Goal: Information Seeking & Learning: Learn about a topic

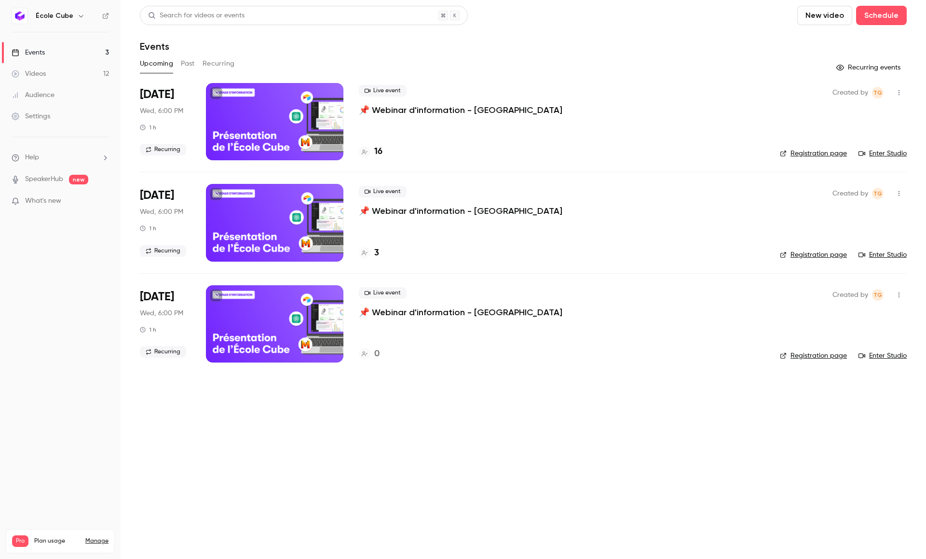
click at [197, 61] on div "Upcoming Past Recurring" at bounding box center [523, 63] width 767 height 15
click at [189, 63] on button "Past" at bounding box center [188, 63] width 14 height 15
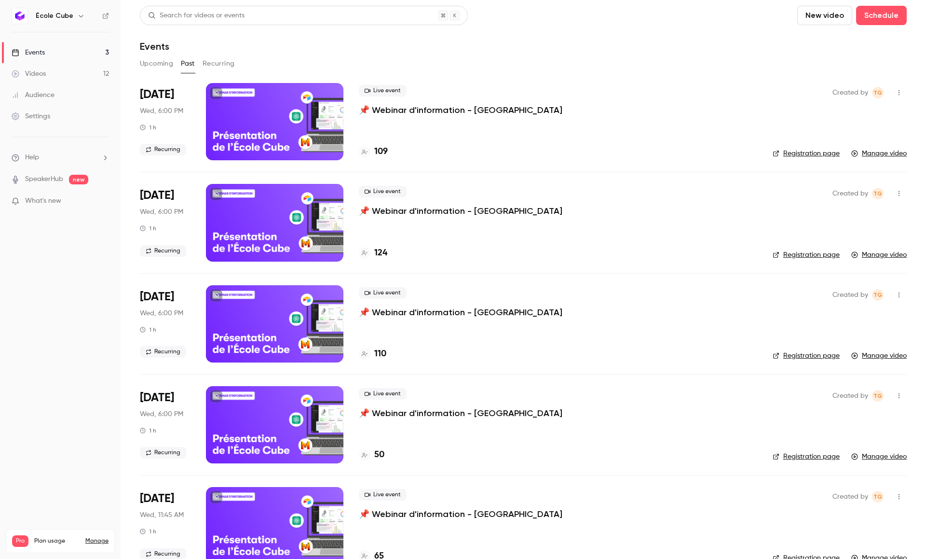
click at [377, 106] on p "📌 Webinar d'information - [GEOGRAPHIC_DATA]" at bounding box center [461, 110] width 204 height 12
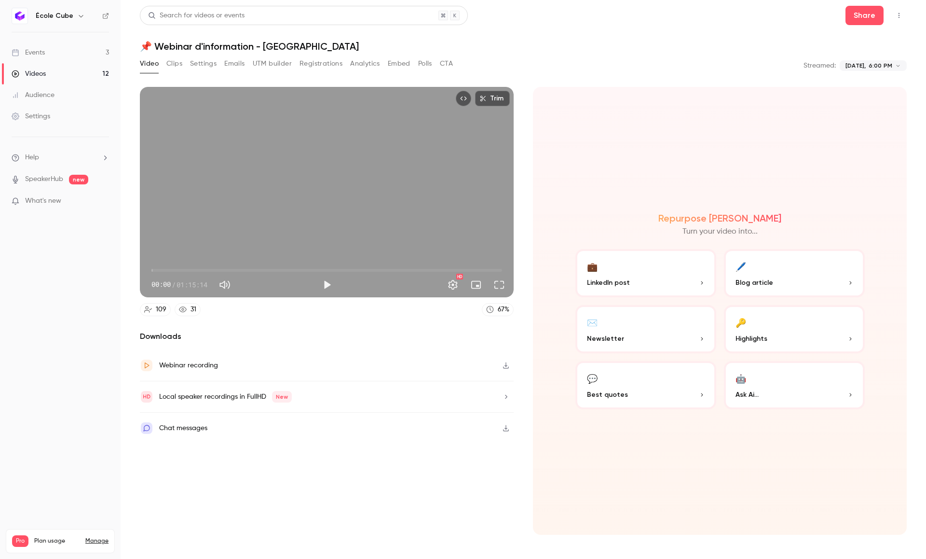
click at [356, 64] on button "Analytics" at bounding box center [365, 63] width 30 height 15
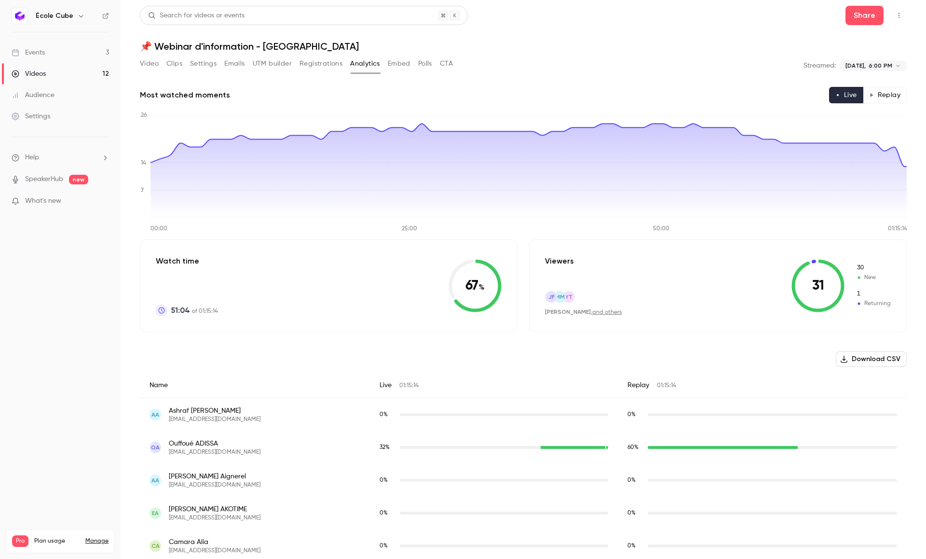
click at [889, 95] on button "Replay" at bounding box center [885, 95] width 44 height 16
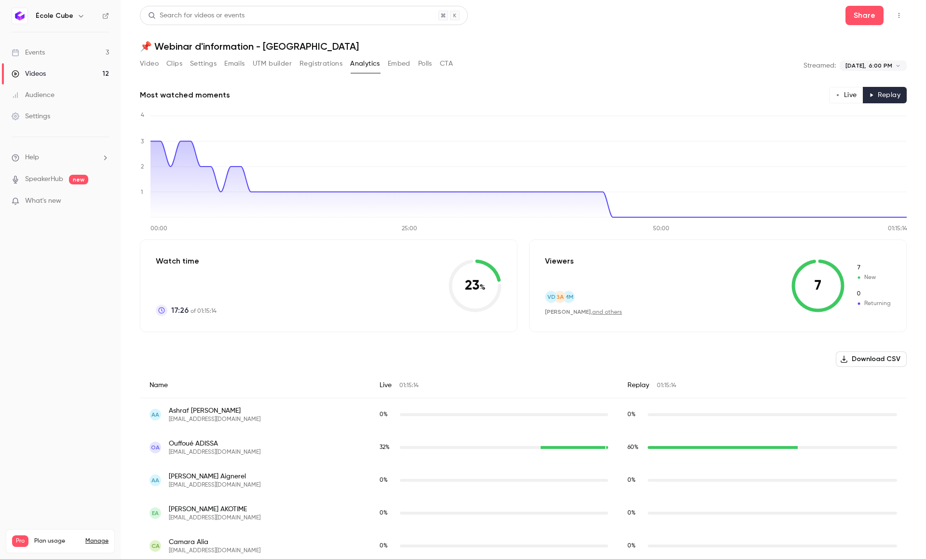
click at [850, 95] on button "Live" at bounding box center [846, 95] width 34 height 16
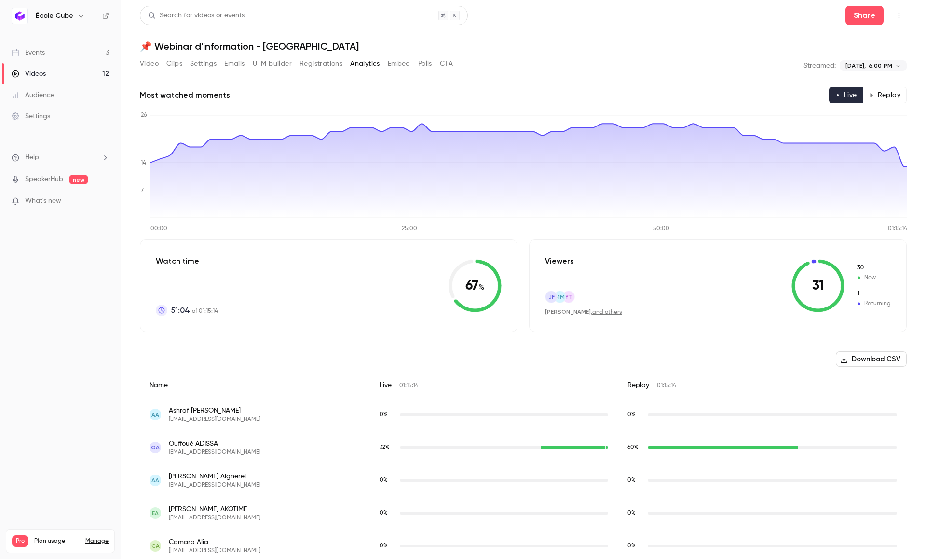
click at [877, 92] on button "Replay" at bounding box center [885, 95] width 44 height 16
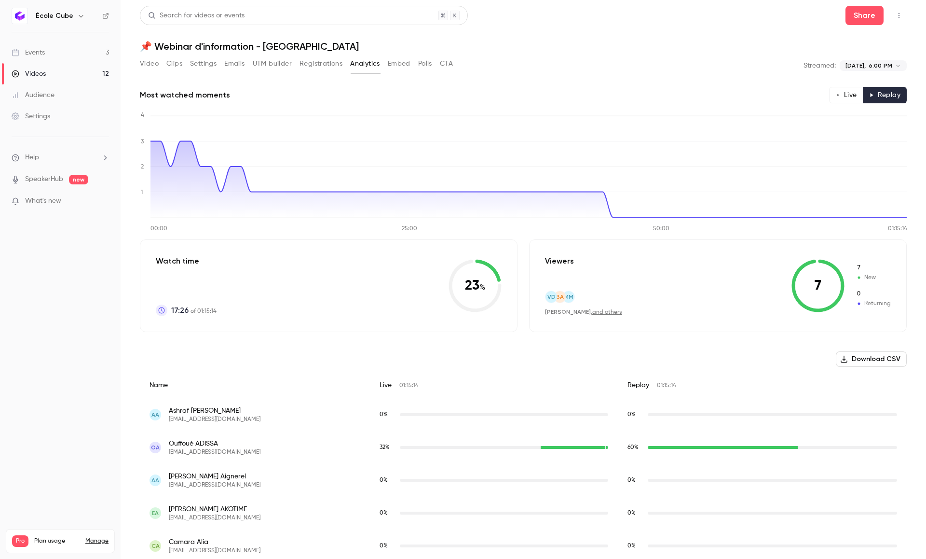
click at [845, 96] on button "Live" at bounding box center [846, 95] width 34 height 16
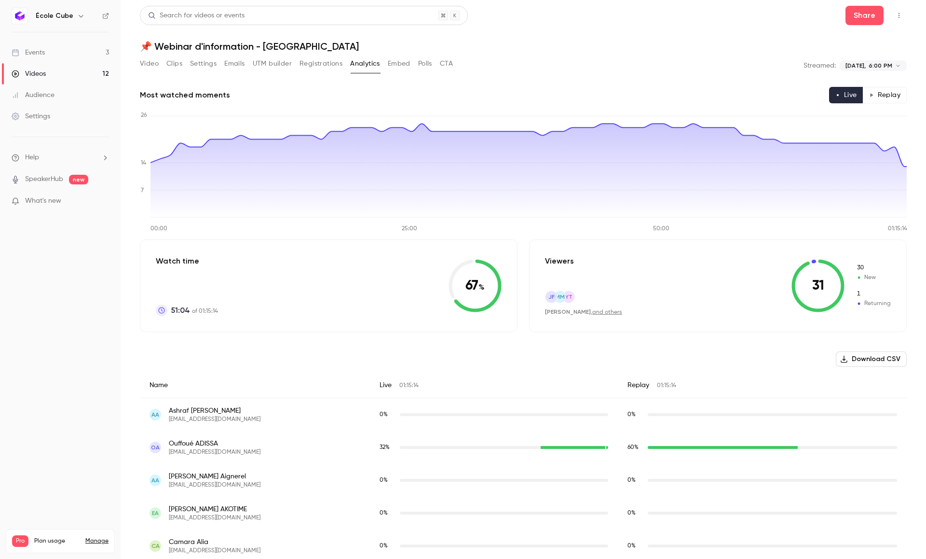
click at [426, 63] on button "Polls" at bounding box center [425, 63] width 14 height 15
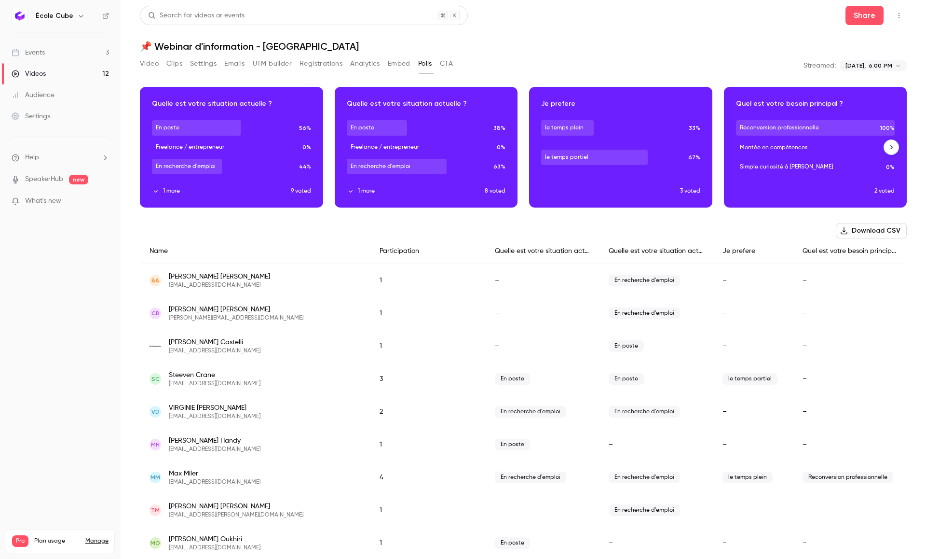
click at [164, 195] on button "1 more" at bounding box center [221, 191] width 139 height 9
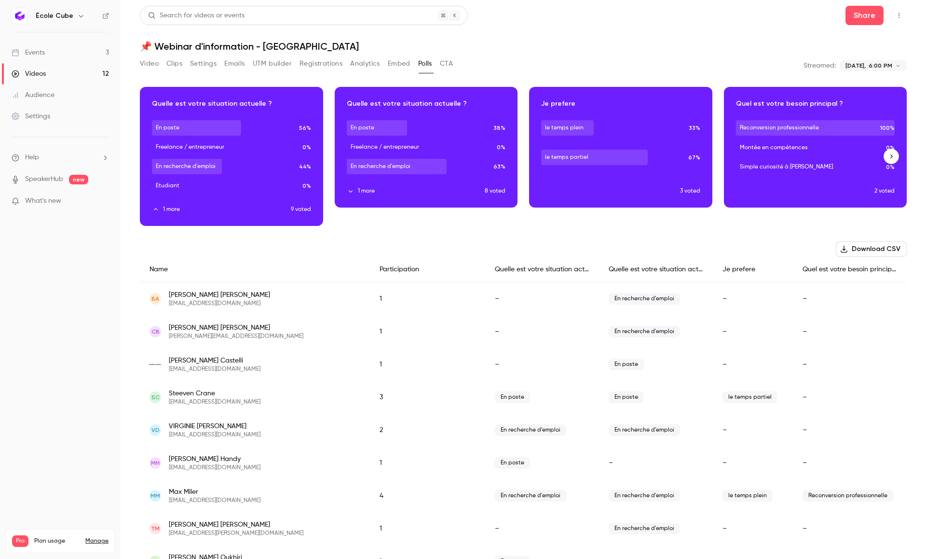
click at [892, 157] on icon "button" at bounding box center [891, 156] width 7 height 7
click at [69, 54] on link "Events 3" at bounding box center [60, 52] width 121 height 21
